Goal: Information Seeking & Learning: Learn about a topic

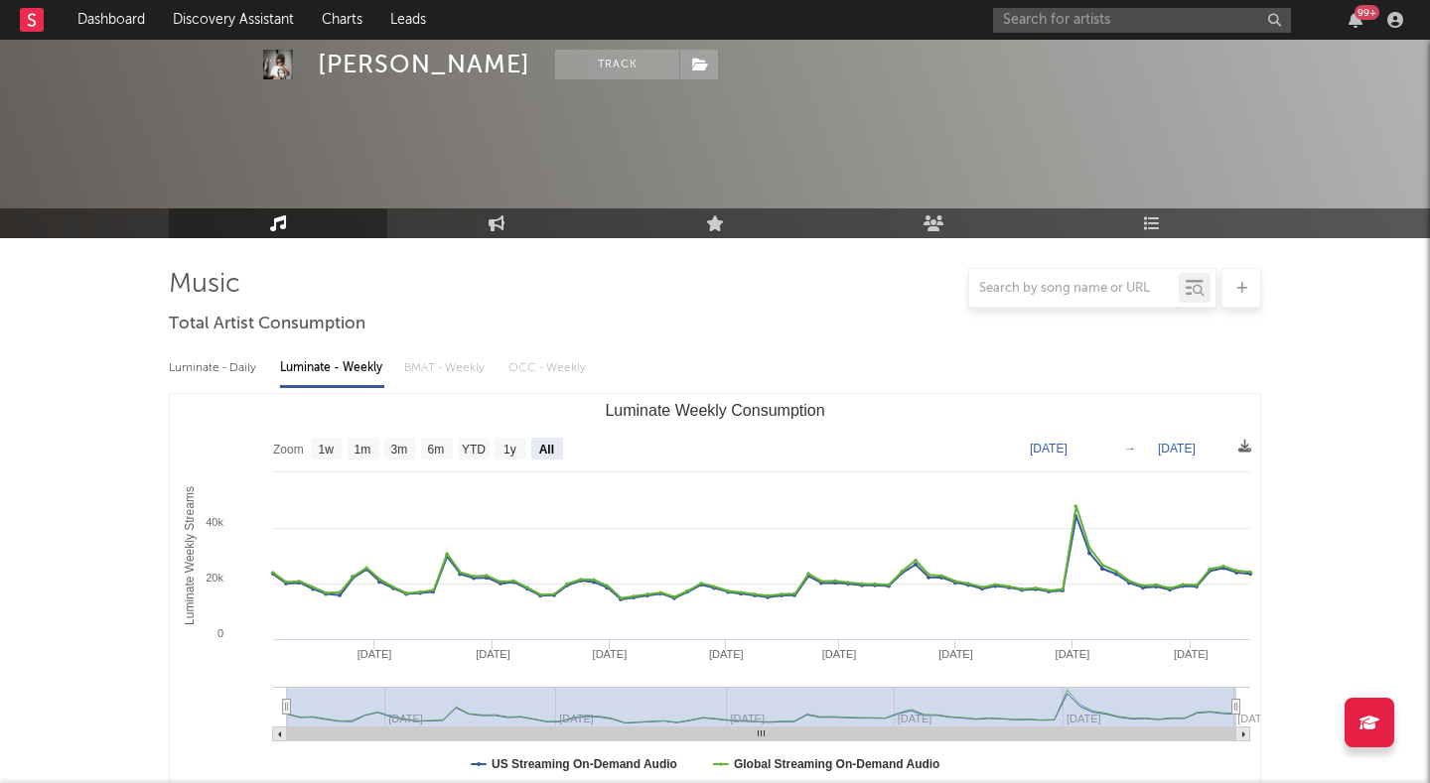
select select "All"
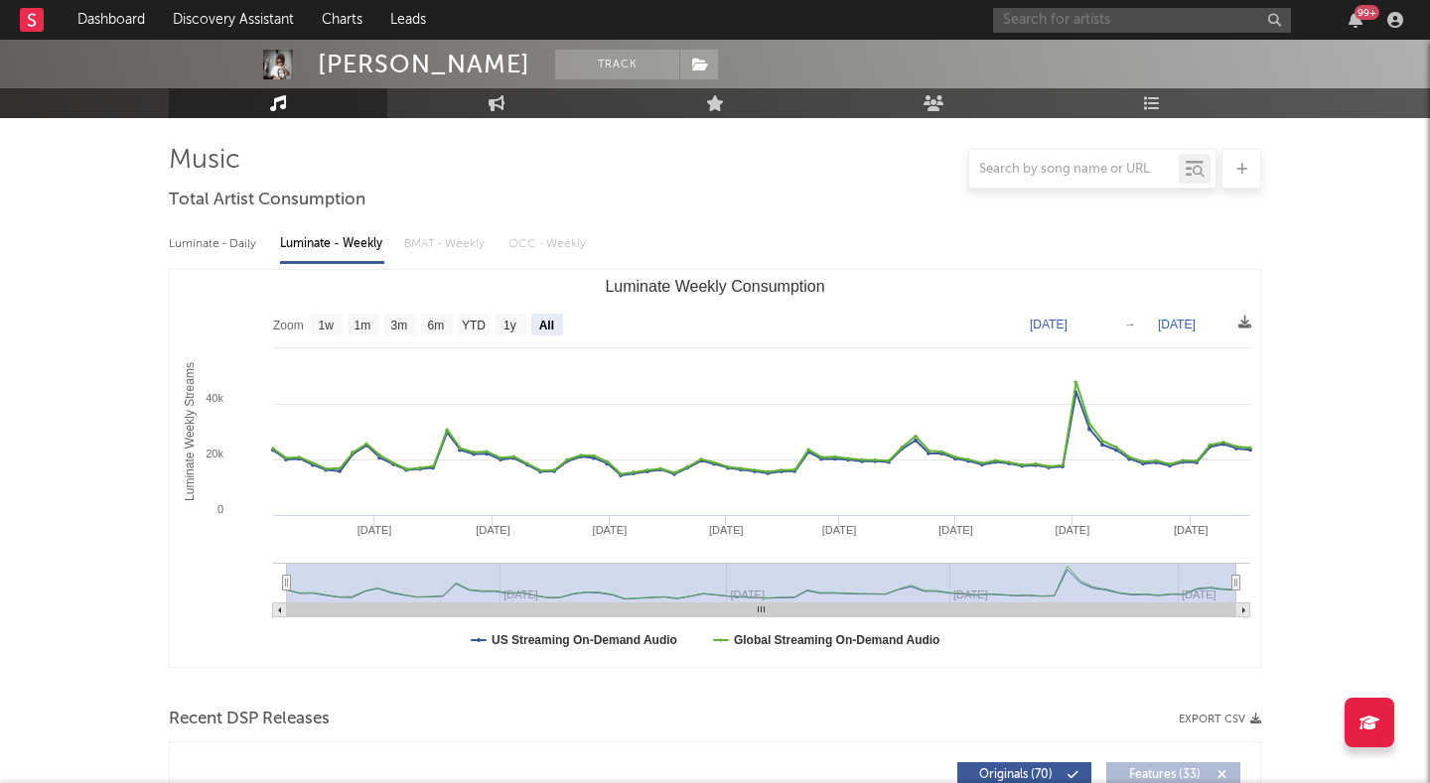
click at [1105, 15] on input "text" at bounding box center [1142, 20] width 298 height 25
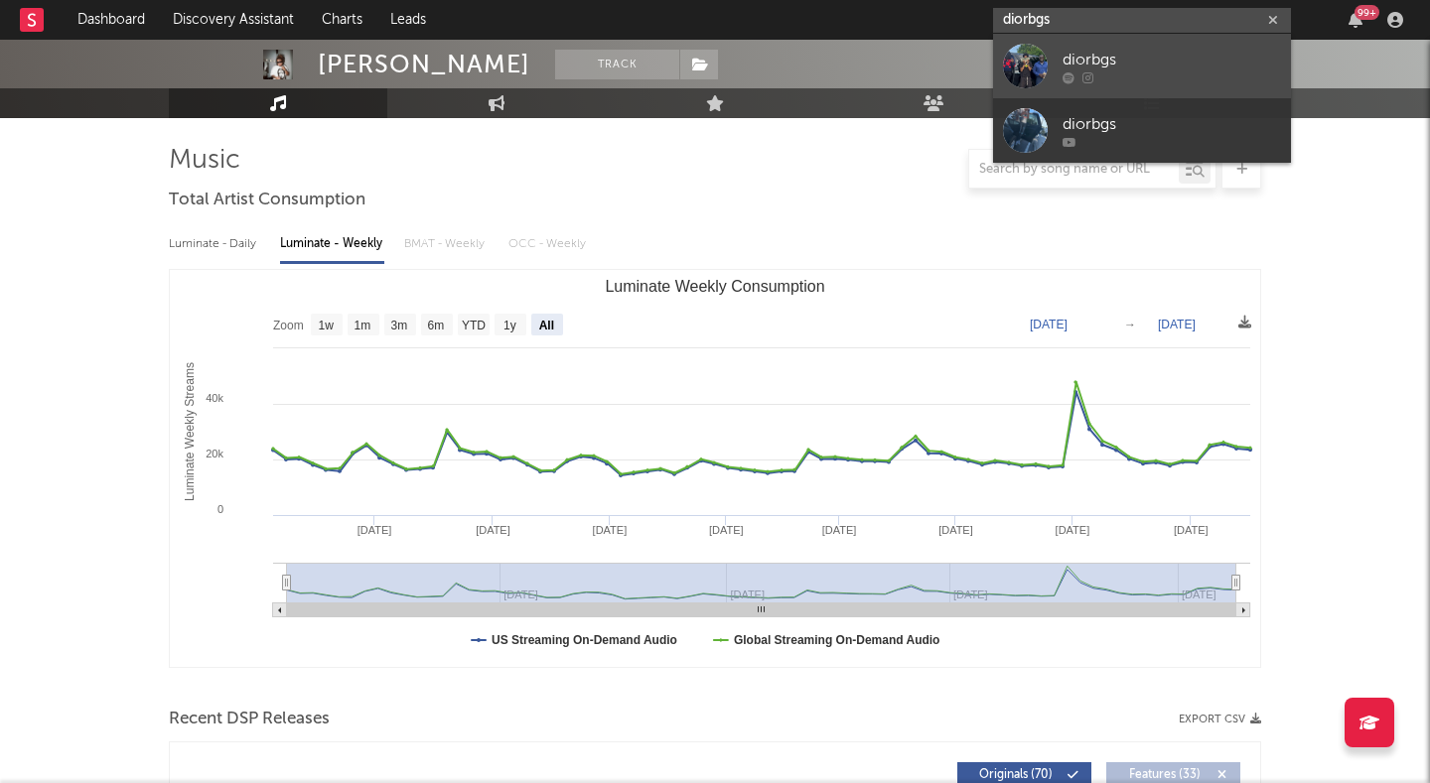
type input "diorbgs"
click at [1115, 45] on link "diorbgs" at bounding box center [1142, 66] width 298 height 65
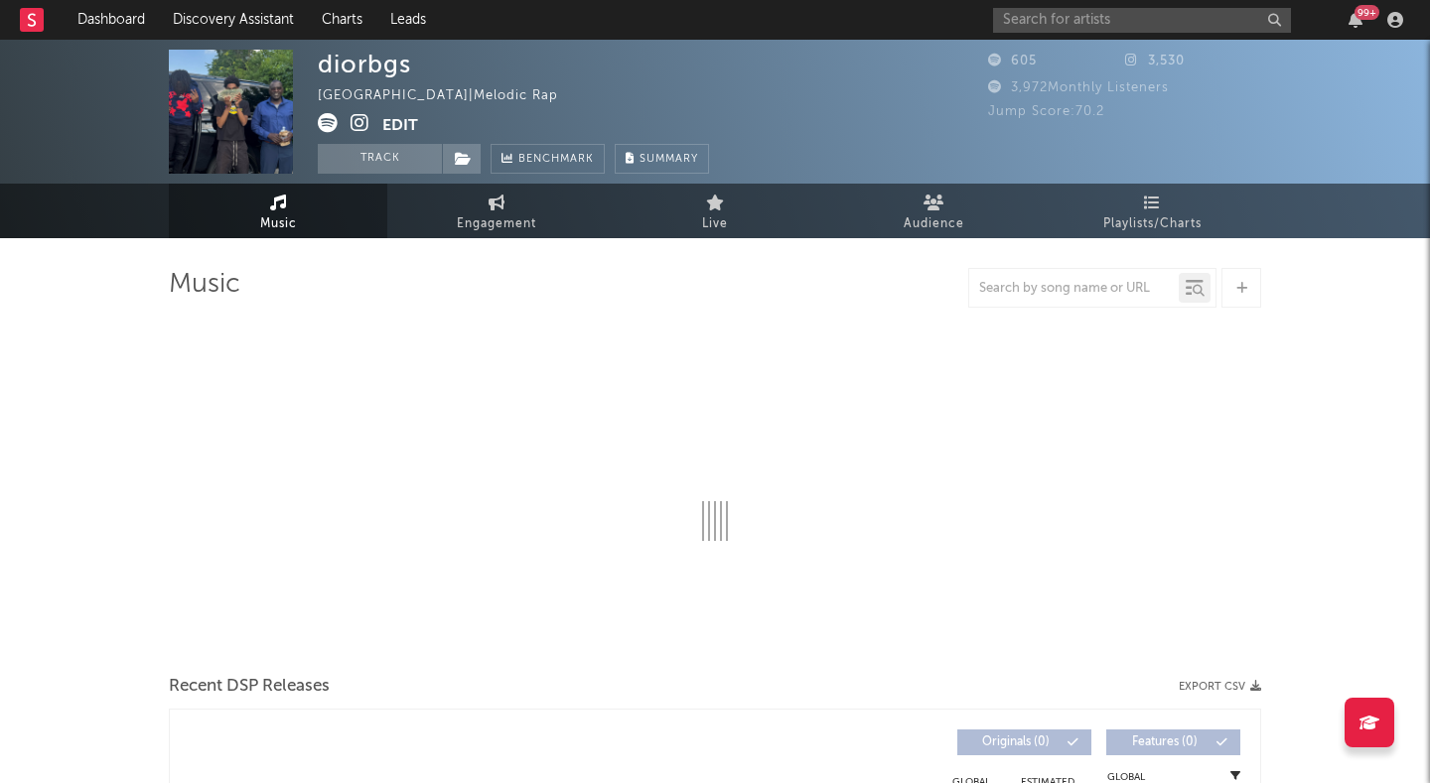
select select "1w"
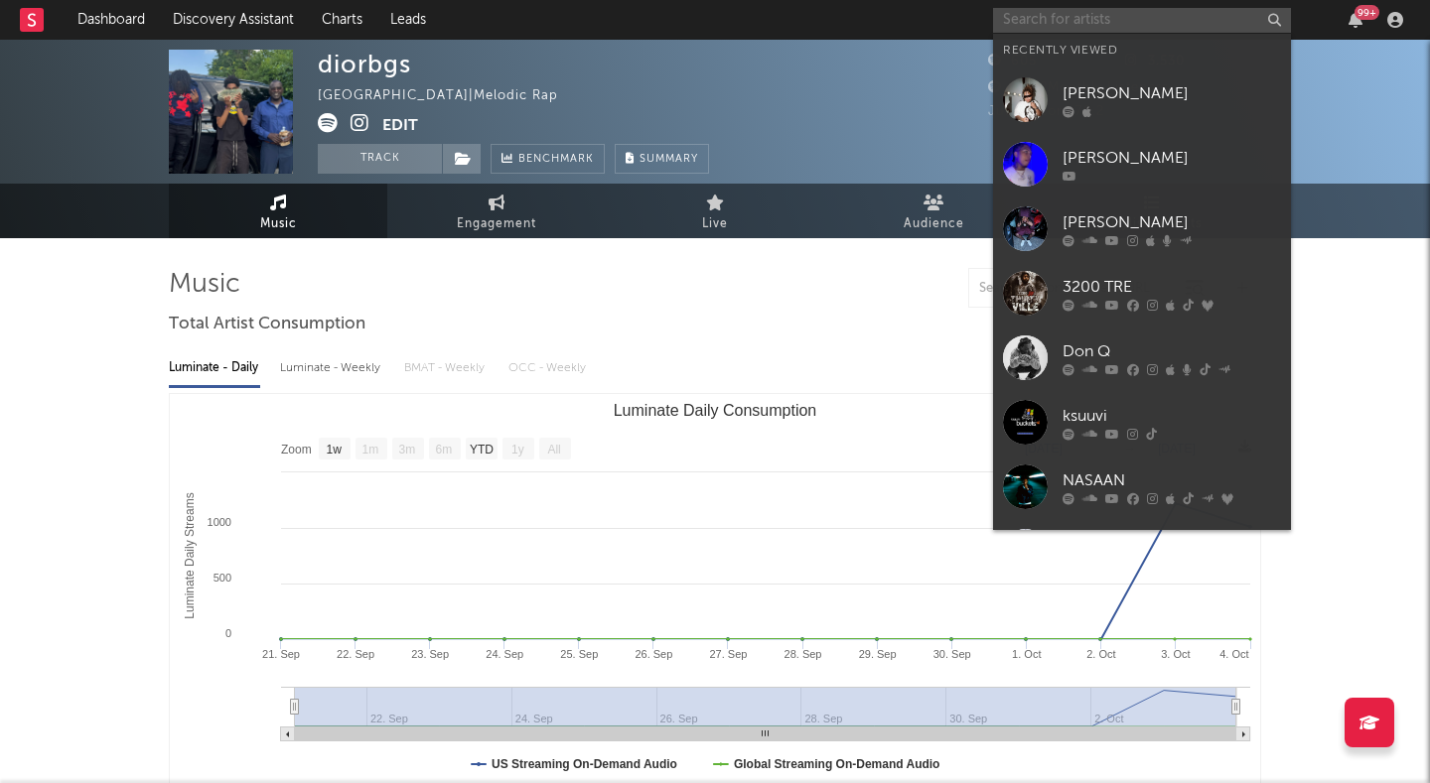
click at [1049, 30] on input "text" at bounding box center [1142, 20] width 298 height 25
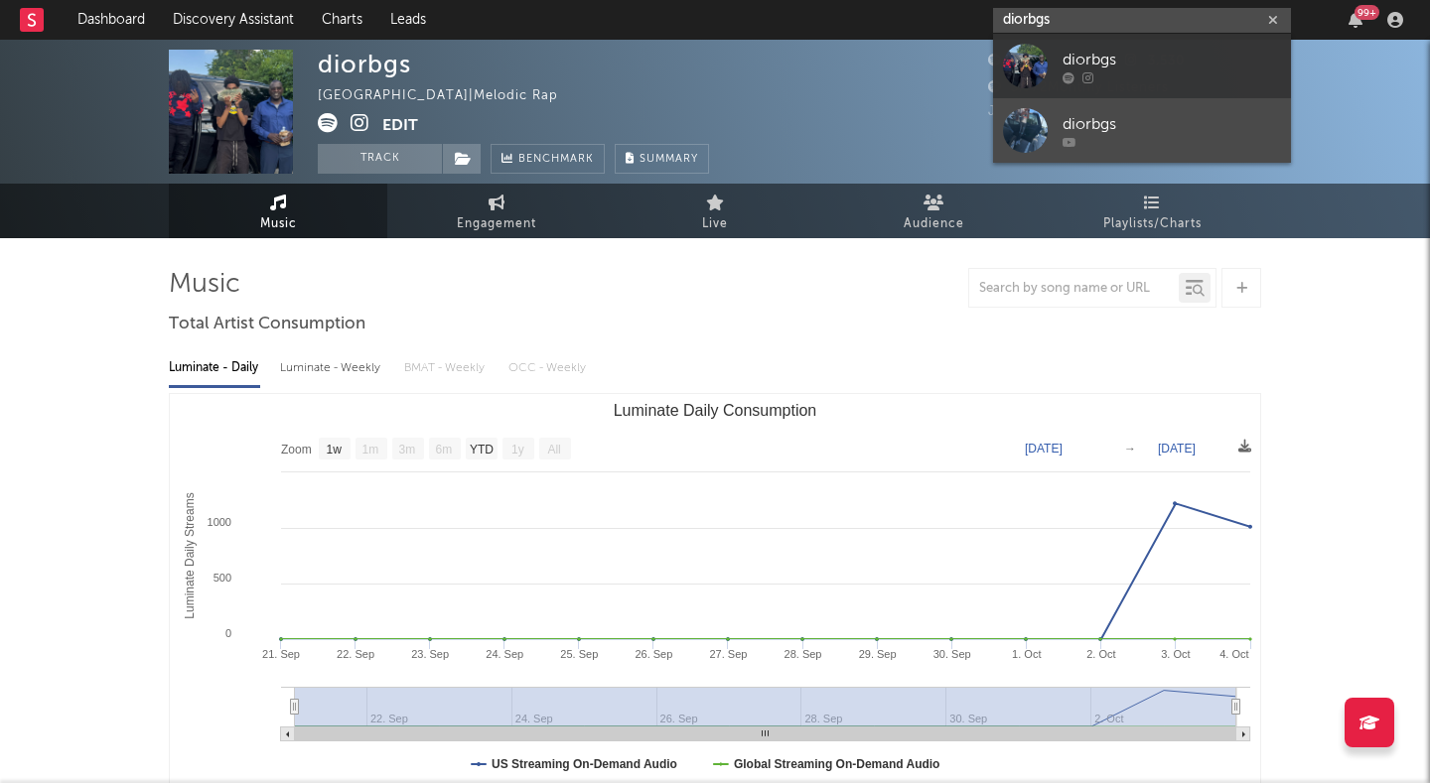
type input "diorbgs"
click at [1050, 118] on link "diorbgs" at bounding box center [1142, 130] width 298 height 65
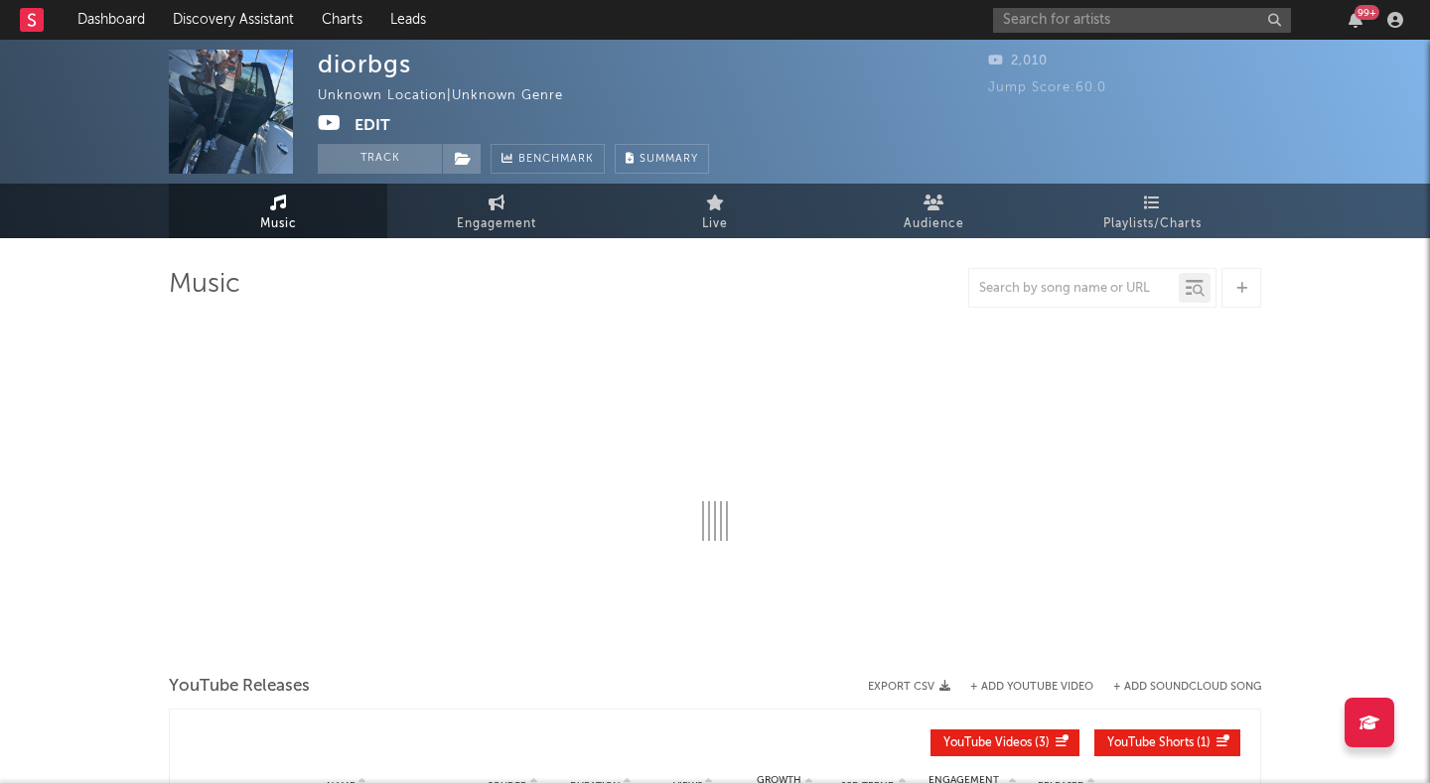
select select "1w"
